Goal: Check status: Check status

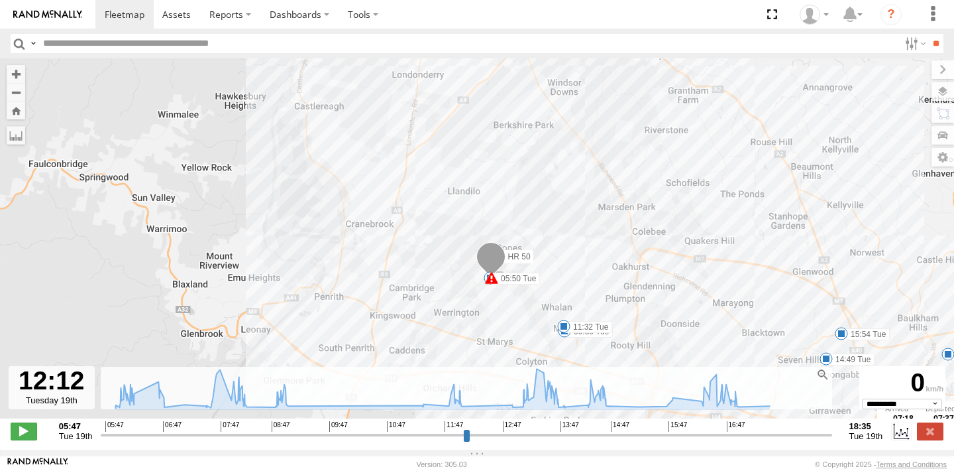
select select "**********"
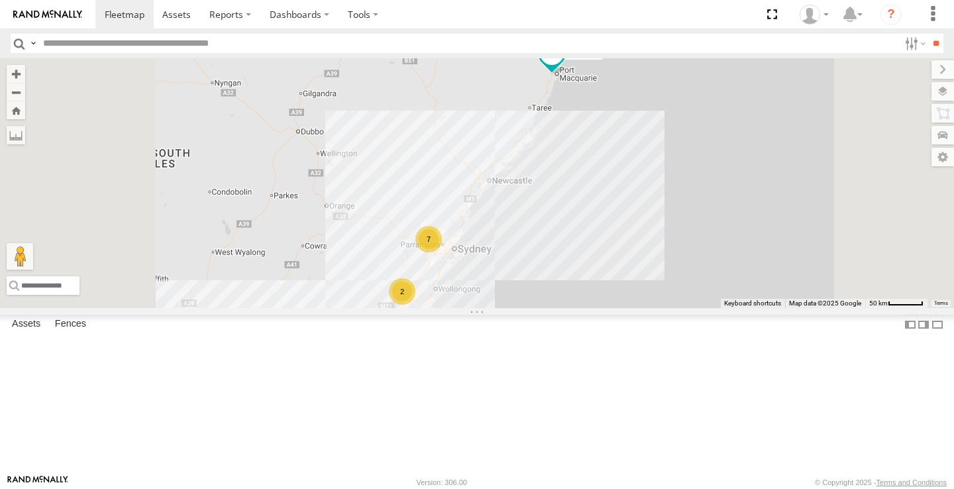
click at [0, 0] on div "Video" at bounding box center [0, 0] width 0 height 0
click at [0, 0] on div "All Assets" at bounding box center [0, 0] width 0 height 0
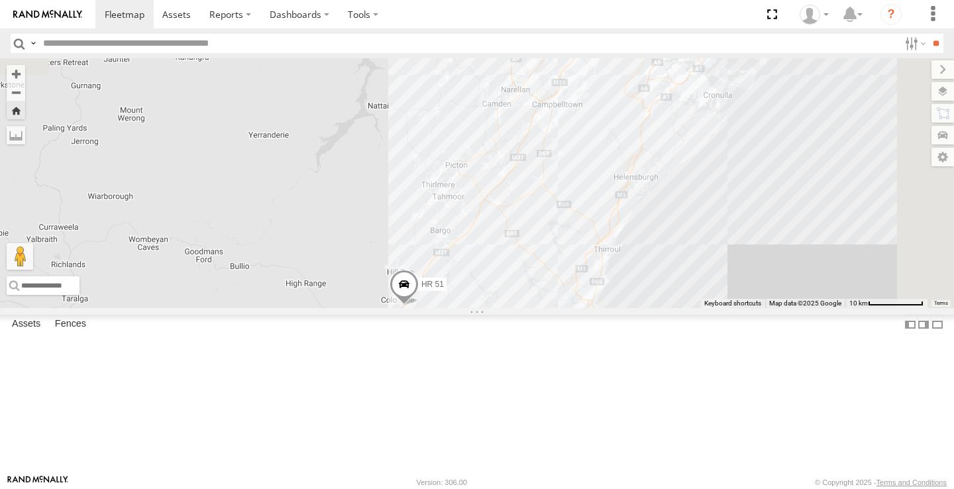
drag, startPoint x: 767, startPoint y: 168, endPoint x: 644, endPoint y: 347, distance: 217.1
click at [644, 308] on div "HR 51" at bounding box center [477, 183] width 954 height 250
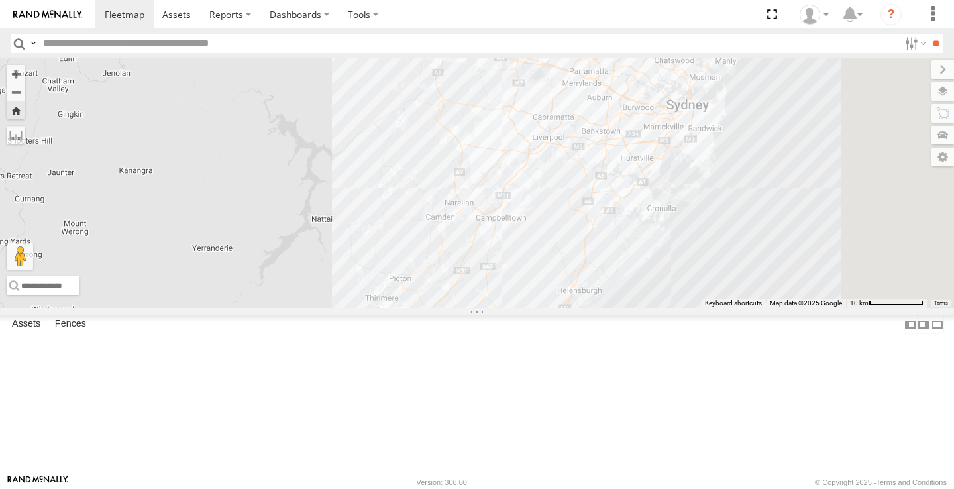
drag, startPoint x: 714, startPoint y: 197, endPoint x: 655, endPoint y: 314, distance: 131.6
click at [655, 308] on div "HR 51" at bounding box center [477, 183] width 954 height 250
